Goal: Information Seeking & Learning: Learn about a topic

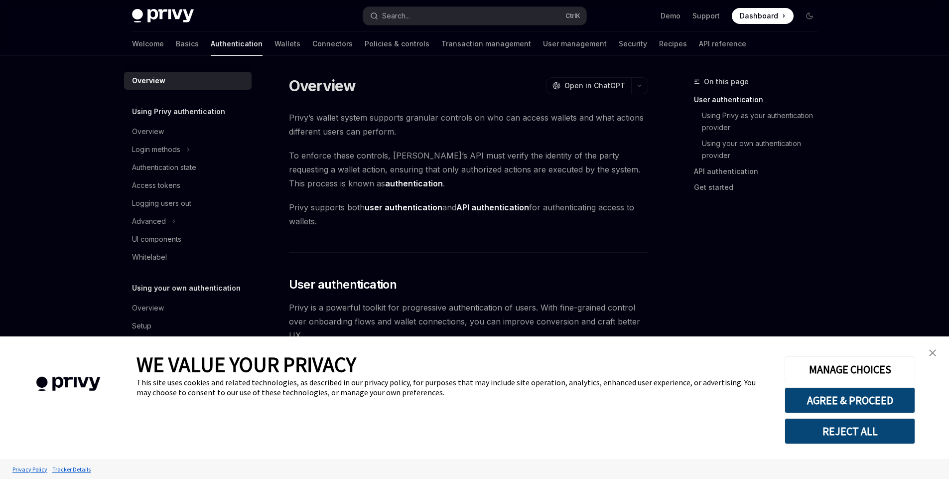
type textarea "*"
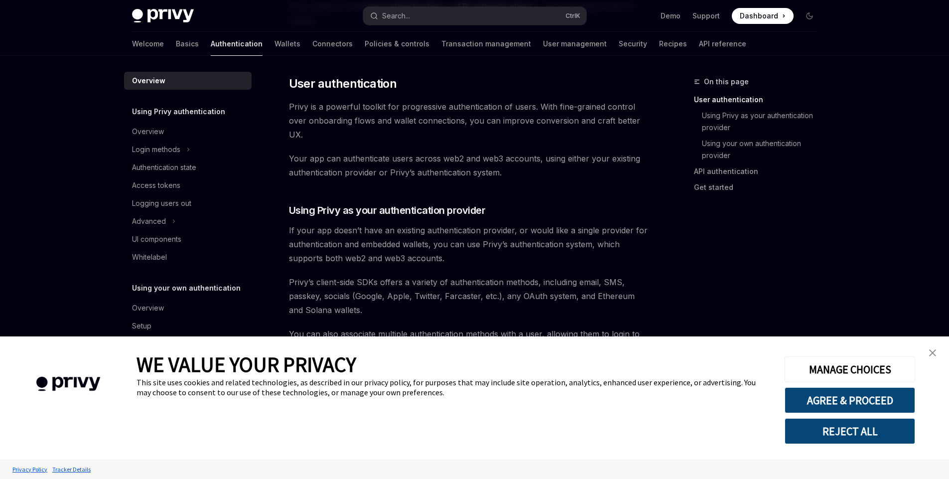
click at [295, 105] on span "Privy is a powerful toolkit for progressive authentication of users. With fine-…" at bounding box center [468, 121] width 359 height 42
drag, startPoint x: 0, startPoint y: 0, endPoint x: 681, endPoint y: 200, distance: 709.5
click at [408, 107] on span "Privy is a powerful toolkit for progressive authentication of users. With fine-…" at bounding box center [468, 121] width 359 height 42
click at [933, 349] on img "close banner" at bounding box center [932, 352] width 7 height 7
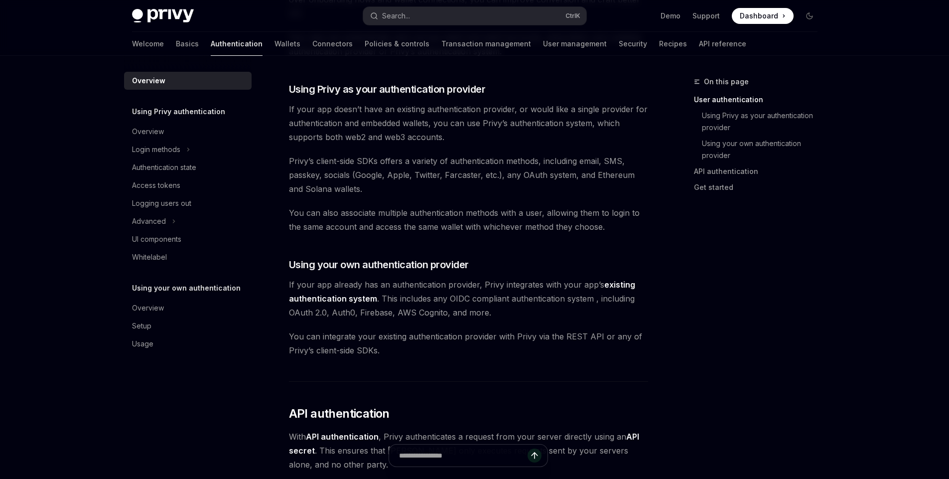
scroll to position [320, 0]
click at [365, 176] on span "Privy’s client-side SDKs offers a variety of authentication methods, including …" at bounding box center [468, 176] width 359 height 42
drag, startPoint x: 365, startPoint y: 176, endPoint x: 411, endPoint y: 177, distance: 45.8
click at [445, 181] on span "Privy’s client-side SDKs offers a variety of authentication methods, including …" at bounding box center [468, 176] width 359 height 42
click at [301, 162] on span "Privy’s client-side SDKs offers a variety of authentication methods, including …" at bounding box center [468, 176] width 359 height 42
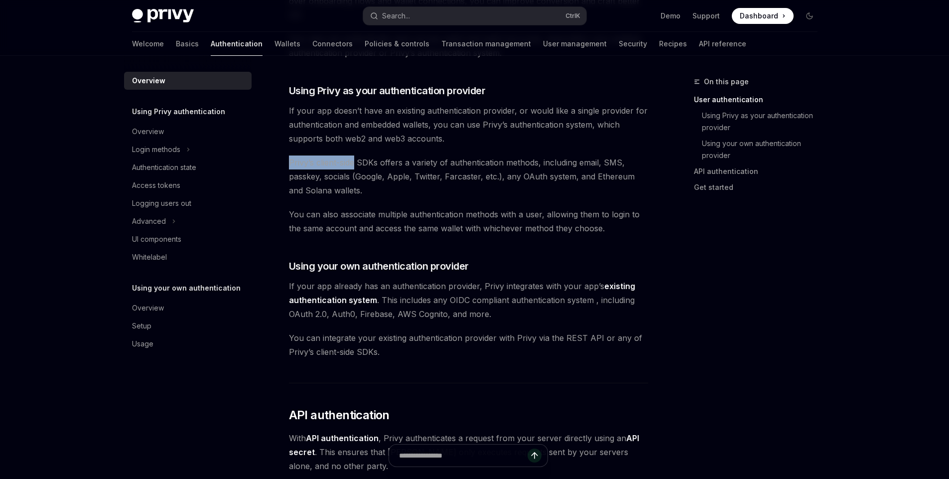
drag, startPoint x: 301, startPoint y: 162, endPoint x: 353, endPoint y: 163, distance: 51.3
click at [353, 163] on span "Privy’s client-side SDKs offers a variety of authentication methods, including …" at bounding box center [468, 176] width 359 height 42
click at [385, 162] on span "Privy’s client-side SDKs offers a variety of authentication methods, including …" at bounding box center [468, 176] width 359 height 42
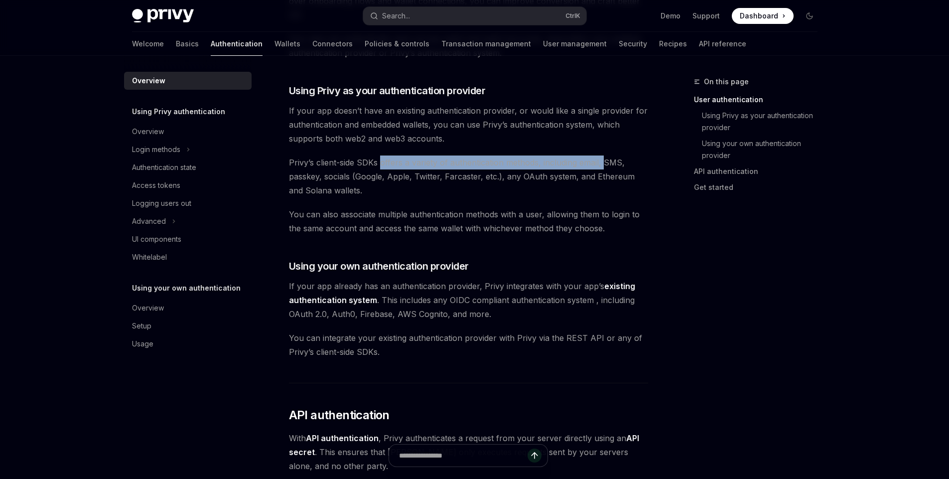
drag, startPoint x: 385, startPoint y: 162, endPoint x: 602, endPoint y: 162, distance: 216.1
click at [602, 162] on span "Privy’s client-side SDKs offers a variety of authentication methods, including …" at bounding box center [468, 176] width 359 height 42
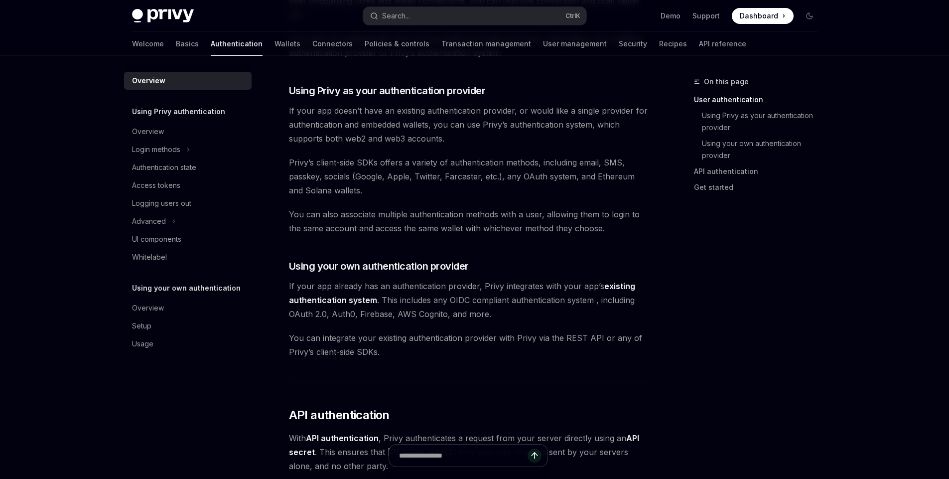
click at [291, 111] on span "If your app doesn’t have an existing authentication provider, or would like a s…" at bounding box center [468, 125] width 359 height 42
drag, startPoint x: 291, startPoint y: 111, endPoint x: 371, endPoint y: 114, distance: 80.2
click at [371, 114] on span "If your app doesn’t have an existing authentication provider, or would like a s…" at bounding box center [468, 125] width 359 height 42
click at [407, 110] on span "If your app doesn’t have an existing authentication provider, or would like a s…" at bounding box center [468, 125] width 359 height 42
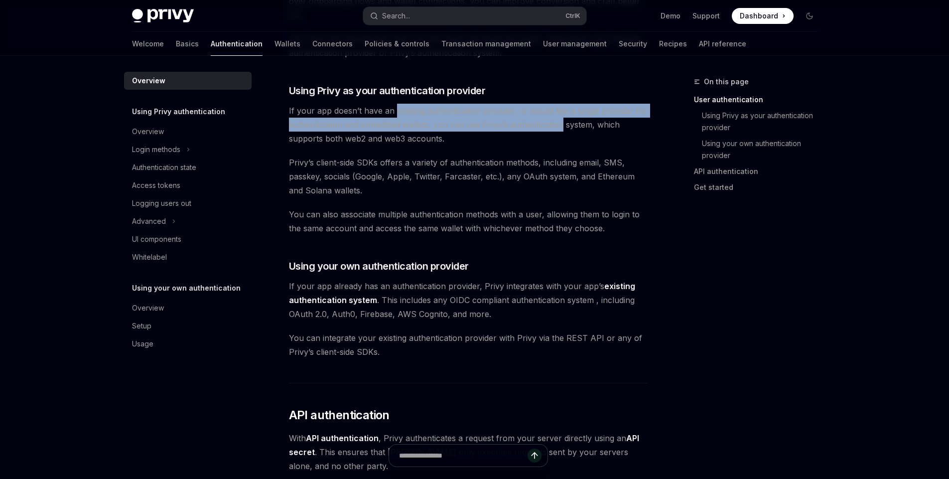
drag, startPoint x: 407, startPoint y: 110, endPoint x: 516, endPoint y: 118, distance: 109.3
click at [516, 118] on span "If your app doesn’t have an existing authentication provider, or would like a s…" at bounding box center [468, 125] width 359 height 42
click at [539, 111] on span "If your app doesn’t have an existing authentication provider, or would like a s…" at bounding box center [468, 125] width 359 height 42
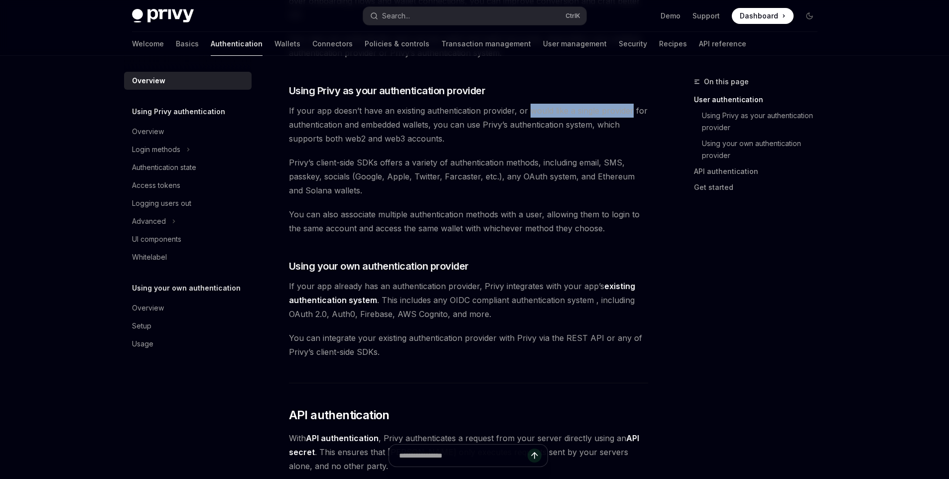
drag, startPoint x: 539, startPoint y: 111, endPoint x: 608, endPoint y: 108, distance: 69.3
click at [608, 108] on span "If your app doesn’t have an existing authentication provider, or would like a s…" at bounding box center [468, 125] width 359 height 42
click at [294, 128] on span "If your app doesn’t have an existing authentication provider, or would like a s…" at bounding box center [468, 125] width 359 height 42
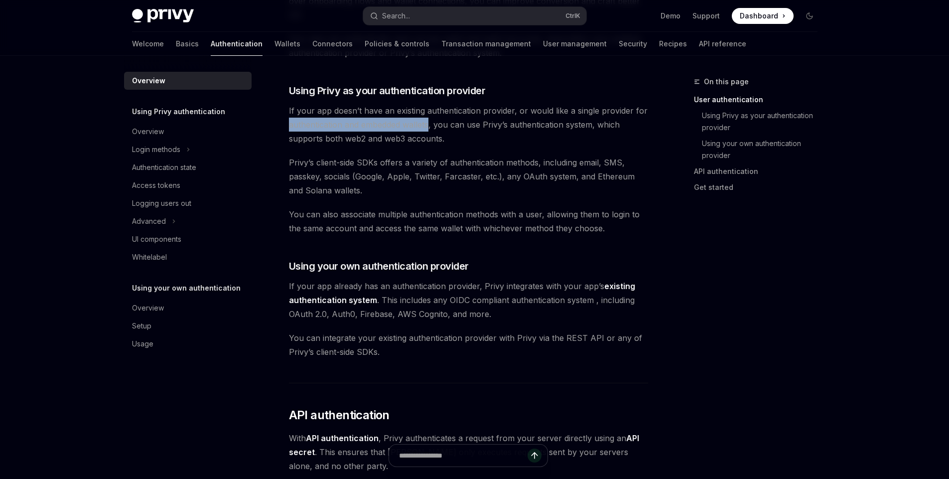
drag, startPoint x: 294, startPoint y: 128, endPoint x: 423, endPoint y: 126, distance: 129.0
click at [423, 126] on span "If your app doesn’t have an existing authentication provider, or would like a s…" at bounding box center [468, 125] width 359 height 42
click at [443, 126] on span "If your app doesn’t have an existing authentication provider, or would like a s…" at bounding box center [468, 125] width 359 height 42
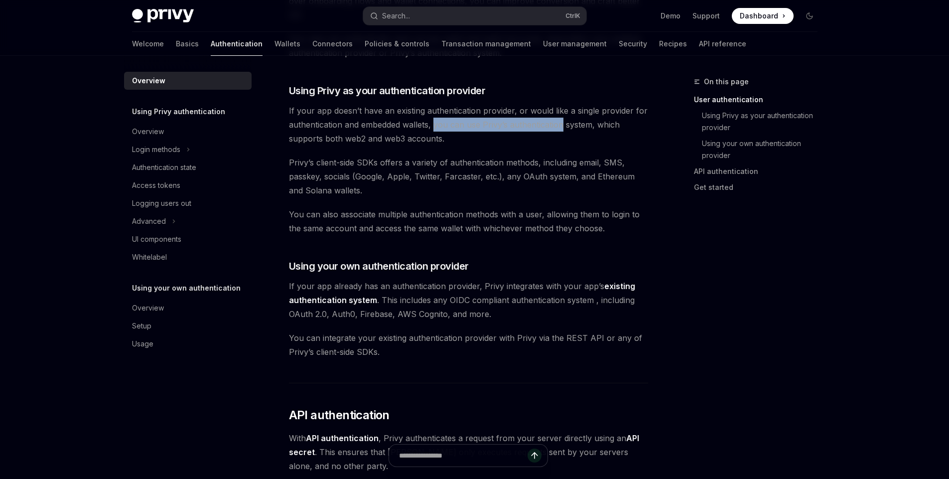
drag, startPoint x: 443, startPoint y: 126, endPoint x: 527, endPoint y: 126, distance: 84.2
click at [527, 126] on span "If your app doesn’t have an existing authentication provider, or would like a s…" at bounding box center [468, 125] width 359 height 42
click at [305, 137] on span "If your app doesn’t have an existing authentication provider, or would like a s…" at bounding box center [468, 125] width 359 height 42
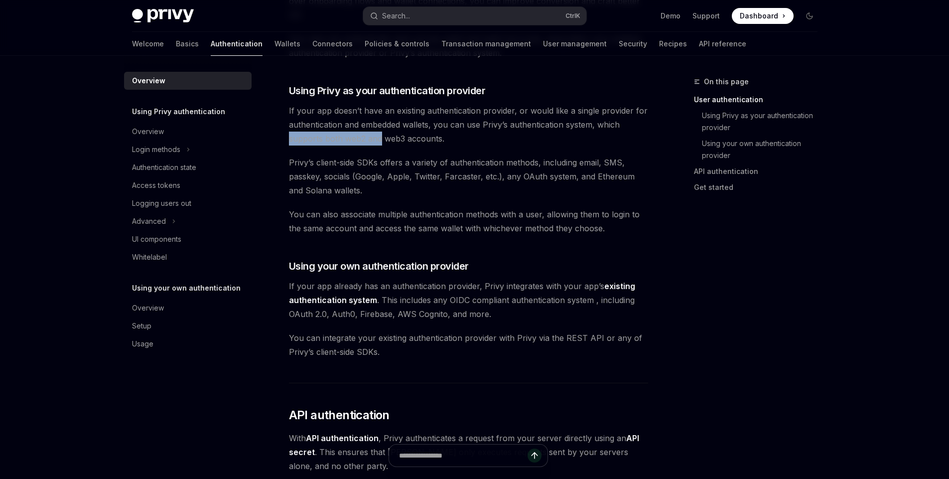
drag, startPoint x: 305, startPoint y: 137, endPoint x: 372, endPoint y: 143, distance: 67.5
click at [372, 143] on span "If your app doesn’t have an existing authentication provider, or would like a s…" at bounding box center [468, 125] width 359 height 42
click at [395, 142] on span "If your app doesn’t have an existing authentication provider, or would like a s…" at bounding box center [468, 125] width 359 height 42
click at [353, 139] on span "If your app doesn’t have an existing authentication provider, or would like a s…" at bounding box center [468, 125] width 359 height 42
drag, startPoint x: 353, startPoint y: 139, endPoint x: 442, endPoint y: 138, distance: 89.1
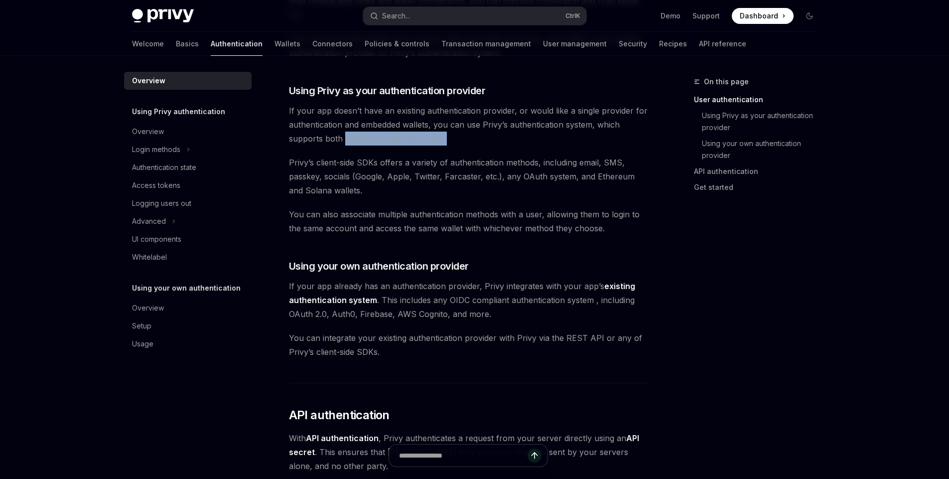
click at [442, 138] on span "If your app doesn’t have an existing authentication provider, or would like a s…" at bounding box center [468, 125] width 359 height 42
click at [295, 163] on span "Privy’s client-side SDKs offers a variety of authentication methods, including …" at bounding box center [468, 176] width 359 height 42
drag, startPoint x: 295, startPoint y: 163, endPoint x: 355, endPoint y: 162, distance: 59.8
click at [355, 162] on span "Privy’s client-side SDKs offers a variety of authentication methods, including …" at bounding box center [468, 176] width 359 height 42
click at [363, 162] on span "Privy’s client-side SDKs offers a variety of authentication methods, including …" at bounding box center [468, 176] width 359 height 42
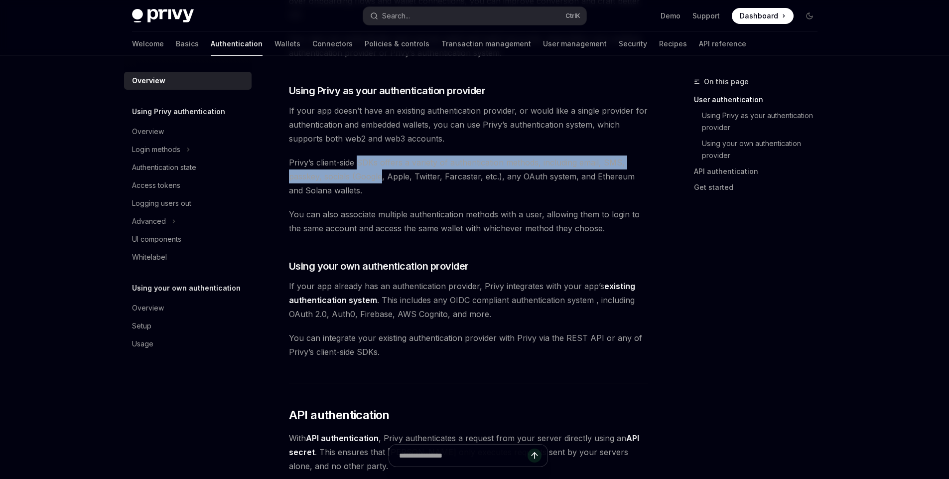
drag, startPoint x: 363, startPoint y: 162, endPoint x: 355, endPoint y: 175, distance: 15.3
click at [355, 175] on span "Privy’s client-side SDKs offers a variety of authentication methods, including …" at bounding box center [468, 176] width 359 height 42
click at [371, 178] on span "Privy’s client-side SDKs offers a variety of authentication methods, including …" at bounding box center [468, 176] width 359 height 42
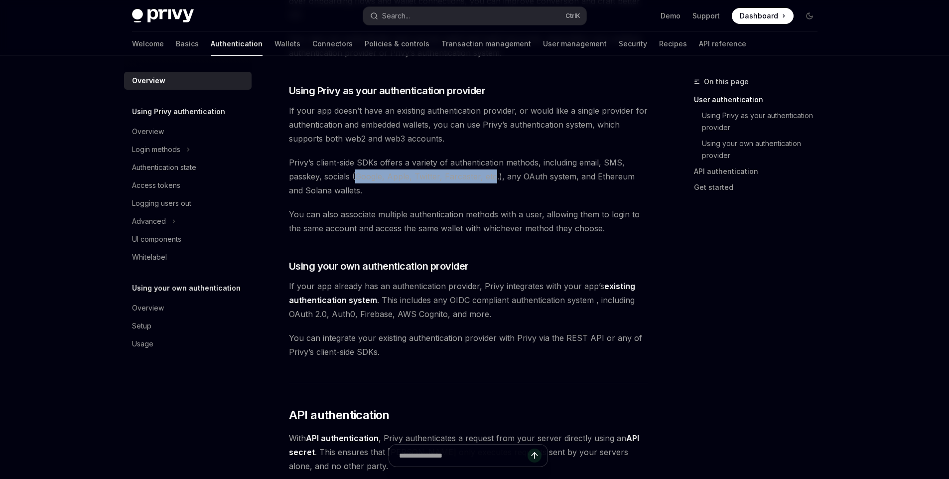
drag, startPoint x: 371, startPoint y: 178, endPoint x: 488, endPoint y: 177, distance: 117.0
click at [488, 177] on span "Privy’s client-side SDKs offers a variety of authentication methods, including …" at bounding box center [468, 176] width 359 height 42
click at [510, 176] on span "Privy’s client-side SDKs offers a variety of authentication methods, including …" at bounding box center [468, 176] width 359 height 42
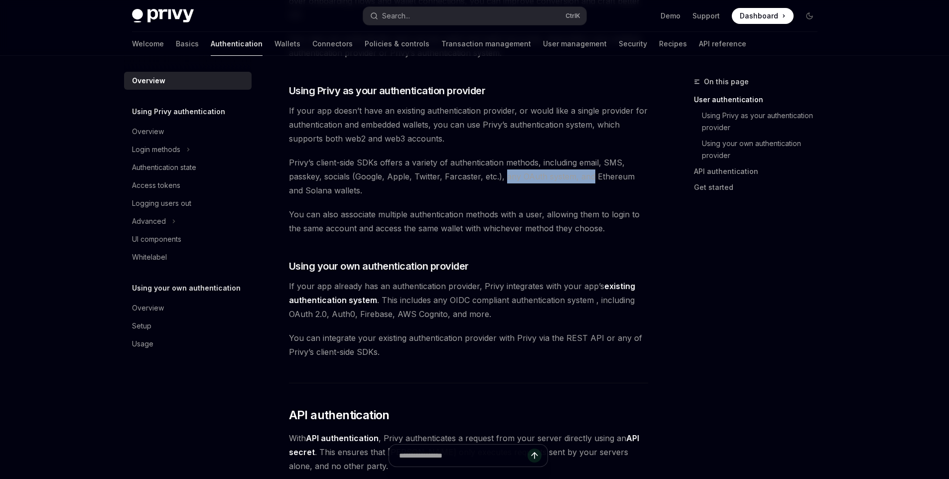
drag, startPoint x: 510, startPoint y: 176, endPoint x: 582, endPoint y: 180, distance: 71.8
click at [585, 180] on span "Privy’s client-side SDKs offers a variety of authentication methods, including …" at bounding box center [468, 176] width 359 height 42
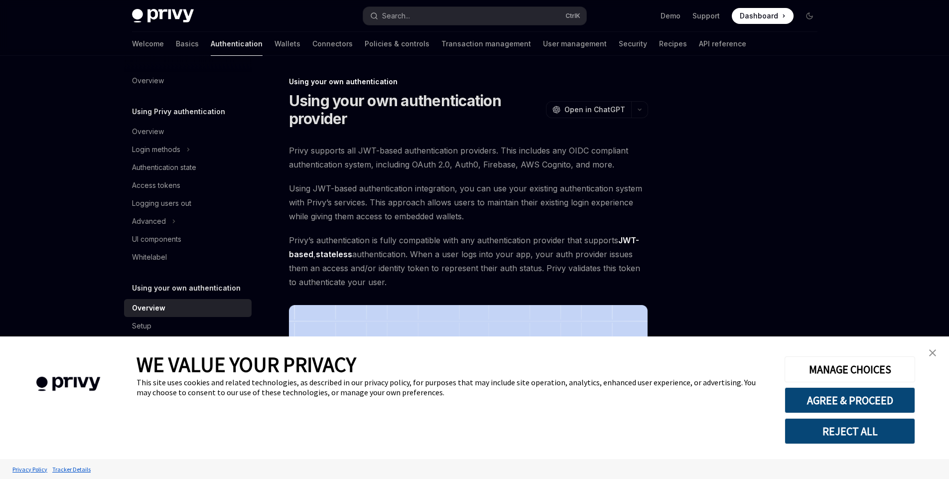
type textarea "*"
click at [935, 356] on img "close banner" at bounding box center [932, 352] width 7 height 7
